Goal: Task Accomplishment & Management: Use online tool/utility

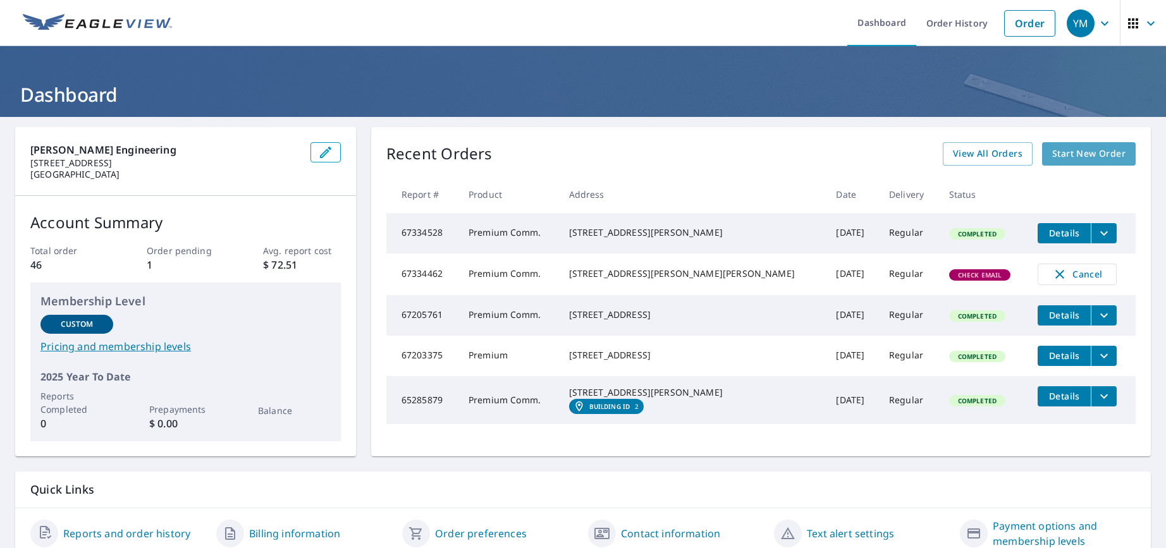
click at [1052, 155] on span "Start New Order" at bounding box center [1088, 154] width 73 height 16
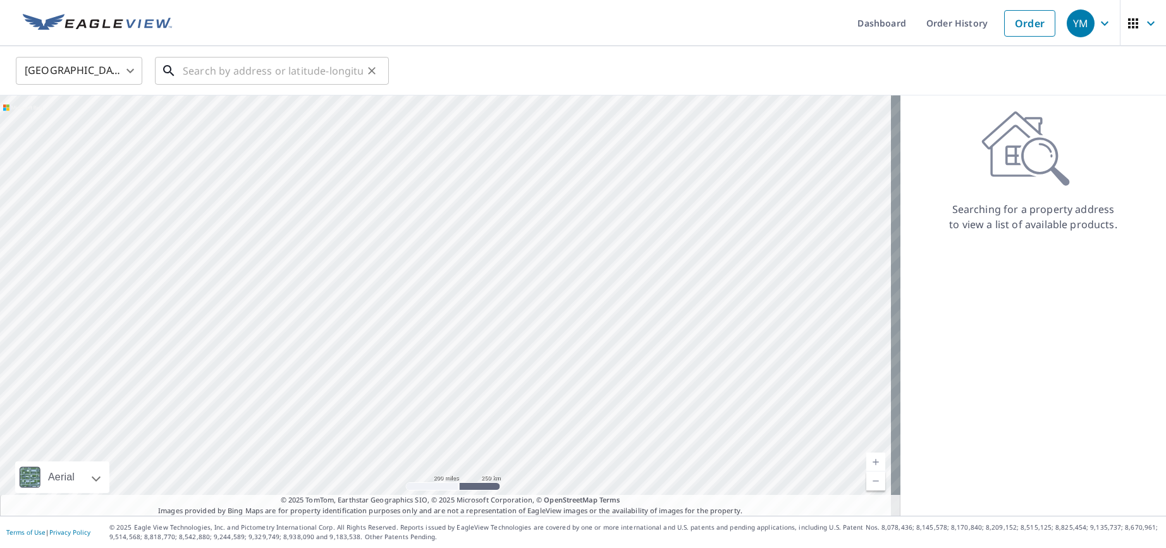
click at [224, 67] on input "text" at bounding box center [273, 70] width 180 height 35
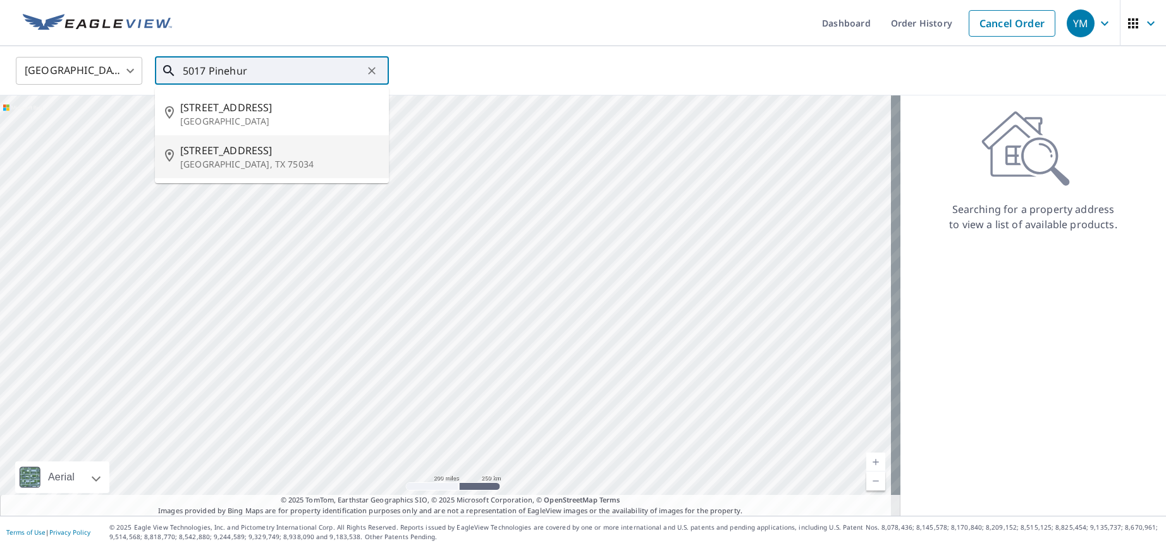
click at [204, 156] on span "[STREET_ADDRESS]" at bounding box center [279, 150] width 198 height 15
type input "[STREET_ADDRESS][PERSON_NAME]"
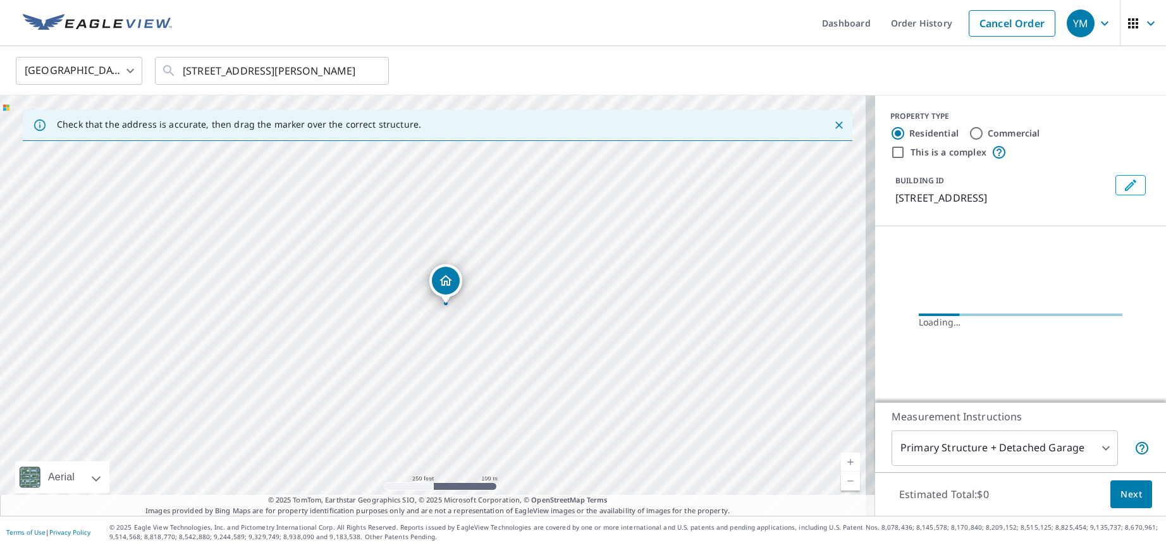
click at [845, 458] on link "Current Level 17, Zoom In" at bounding box center [850, 462] width 19 height 19
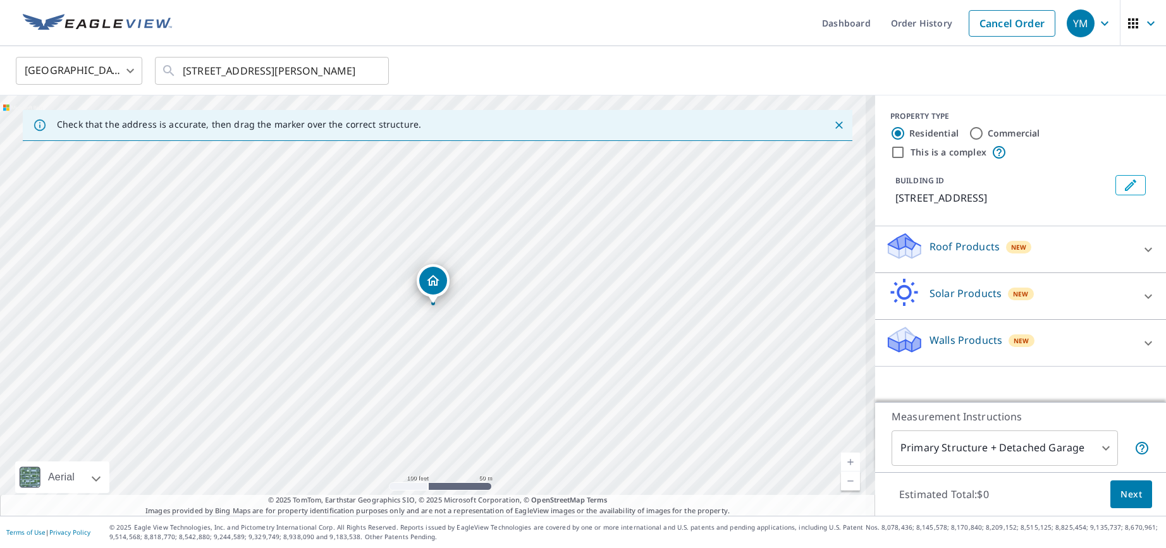
click at [845, 458] on link "Current Level 18, Zoom In" at bounding box center [850, 462] width 19 height 19
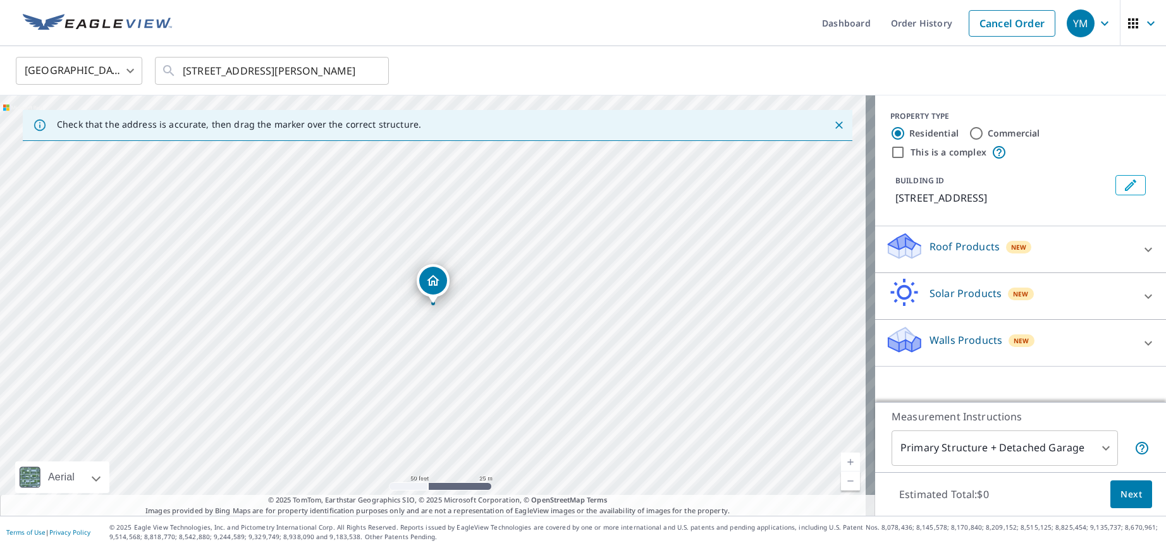
click at [845, 458] on link "Current Level 19, Zoom In" at bounding box center [850, 462] width 19 height 19
click at [845, 458] on link "Current Level 20, Zoom In Disabled" at bounding box center [850, 462] width 19 height 19
click at [476, 362] on div "[STREET_ADDRESS][PERSON_NAME]" at bounding box center [437, 305] width 875 height 420
click at [841, 480] on link "Current Level 20, Zoom Out" at bounding box center [850, 481] width 19 height 19
